Goal: Task Accomplishment & Management: Manage account settings

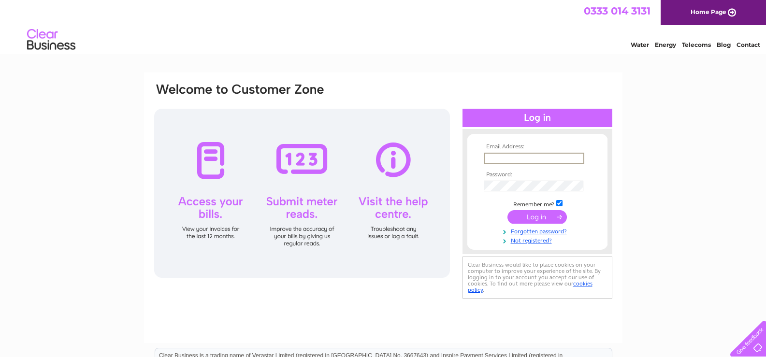
click at [497, 155] on input "text" at bounding box center [534, 159] width 101 height 12
type input "corringreen@ymail.com"
click at [507, 210] on input "submit" at bounding box center [536, 217] width 59 height 14
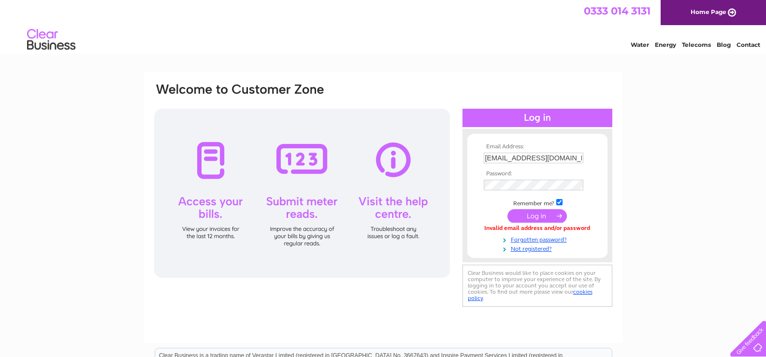
click at [540, 222] on input "submit" at bounding box center [536, 216] width 59 height 14
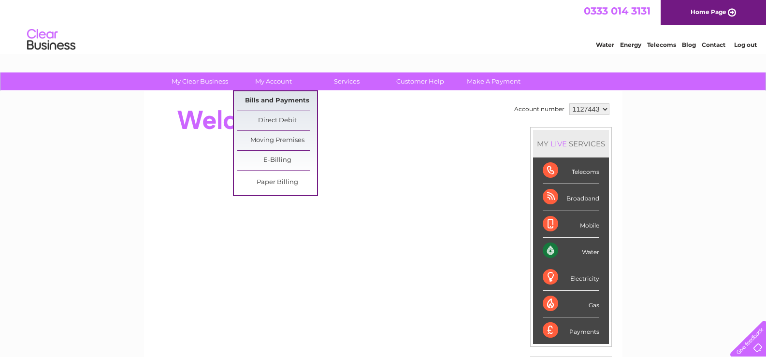
click at [279, 100] on link "Bills and Payments" at bounding box center [277, 100] width 80 height 19
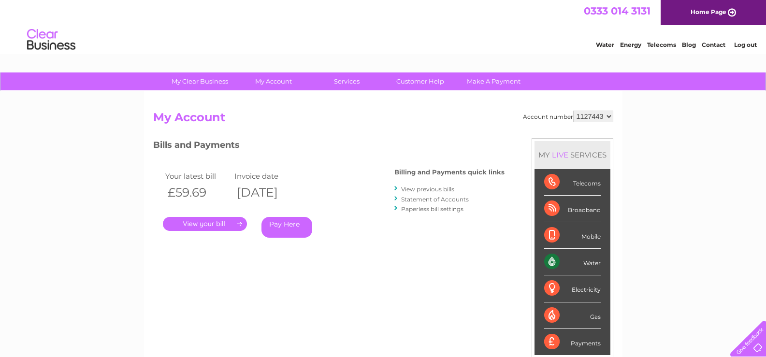
click at [219, 223] on link "." at bounding box center [205, 224] width 84 height 14
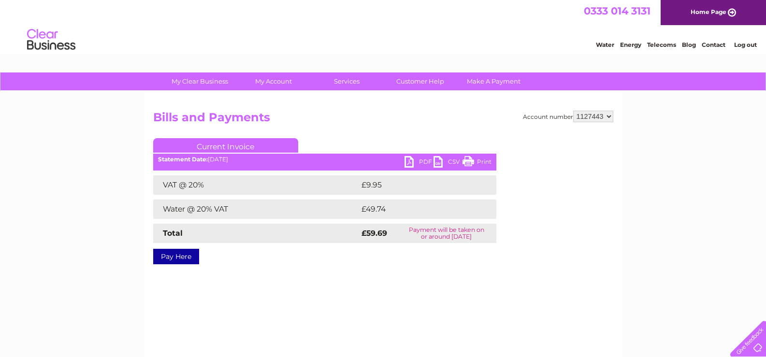
click at [470, 160] on link "Print" at bounding box center [477, 163] width 29 height 14
